Goal: Complete application form

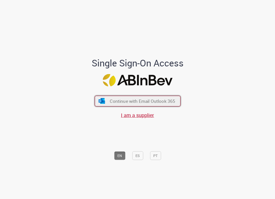
click at [141, 103] on span "Continue with Email Outlook 365" at bounding box center [142, 101] width 65 height 6
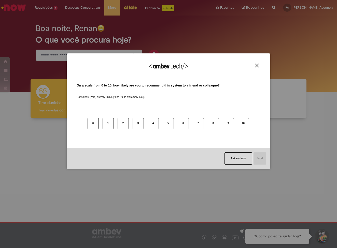
click at [257, 65] on img "Close" at bounding box center [257, 66] width 4 height 4
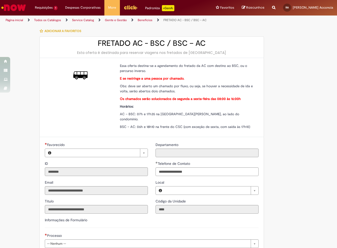
type input "**********"
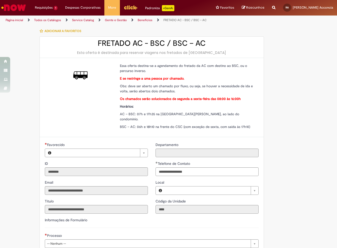
type input "**********"
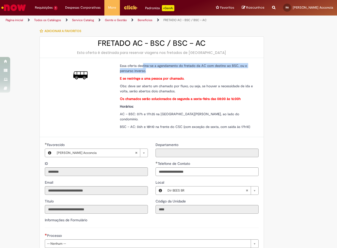
drag, startPoint x: 143, startPoint y: 64, endPoint x: 245, endPoint y: 71, distance: 102.3
click at [245, 71] on p "Essa oferta destina-se a agendamento do fretado da AC com destino ao BSC, ou o …" at bounding box center [187, 68] width 135 height 10
click at [242, 73] on div "Essa oferta destina-se a agendamento do fretado da AC com destino ao BSC, ou o …" at bounding box center [187, 96] width 135 height 66
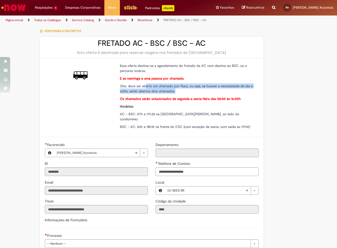
drag, startPoint x: 186, startPoint y: 89, endPoint x: 205, endPoint y: 89, distance: 18.8
click at [205, 89] on p "Obs: deve ser aberto um chamado por fluxo, ou seja, se houver a necessidade de …" at bounding box center [187, 88] width 135 height 10
click at [188, 91] on p "Obs: deve ser aberto um chamado por fluxo, ou seja, se houver a necessidade de …" at bounding box center [187, 88] width 135 height 10
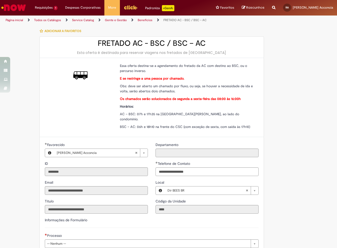
click at [143, 19] on link "Benefícios" at bounding box center [145, 20] width 15 height 4
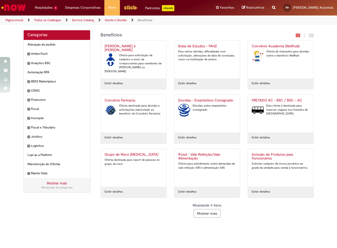
click at [214, 215] on button "Mostrar mais" at bounding box center [207, 213] width 27 height 9
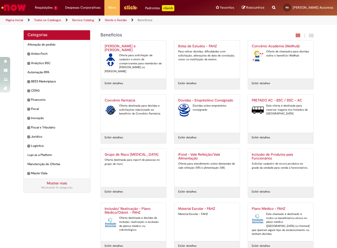
click at [276, 100] on h2 "FRETADO AC - BSC / BSC – AC" at bounding box center [281, 101] width 58 height 4
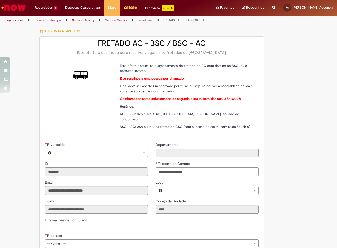
type input "**********"
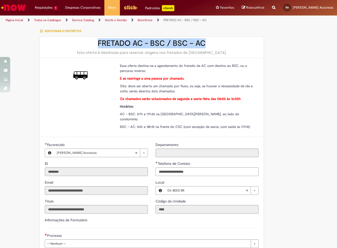
drag, startPoint x: 98, startPoint y: 44, endPoint x: 218, endPoint y: 46, distance: 120.4
click at [219, 46] on h2 "FRETADO AC - BSC / BSC – AC" at bounding box center [152, 43] width 214 height 8
copy h2 "FRETADO AC - BSC / BSC – AC"
